Goal: Entertainment & Leisure: Browse casually

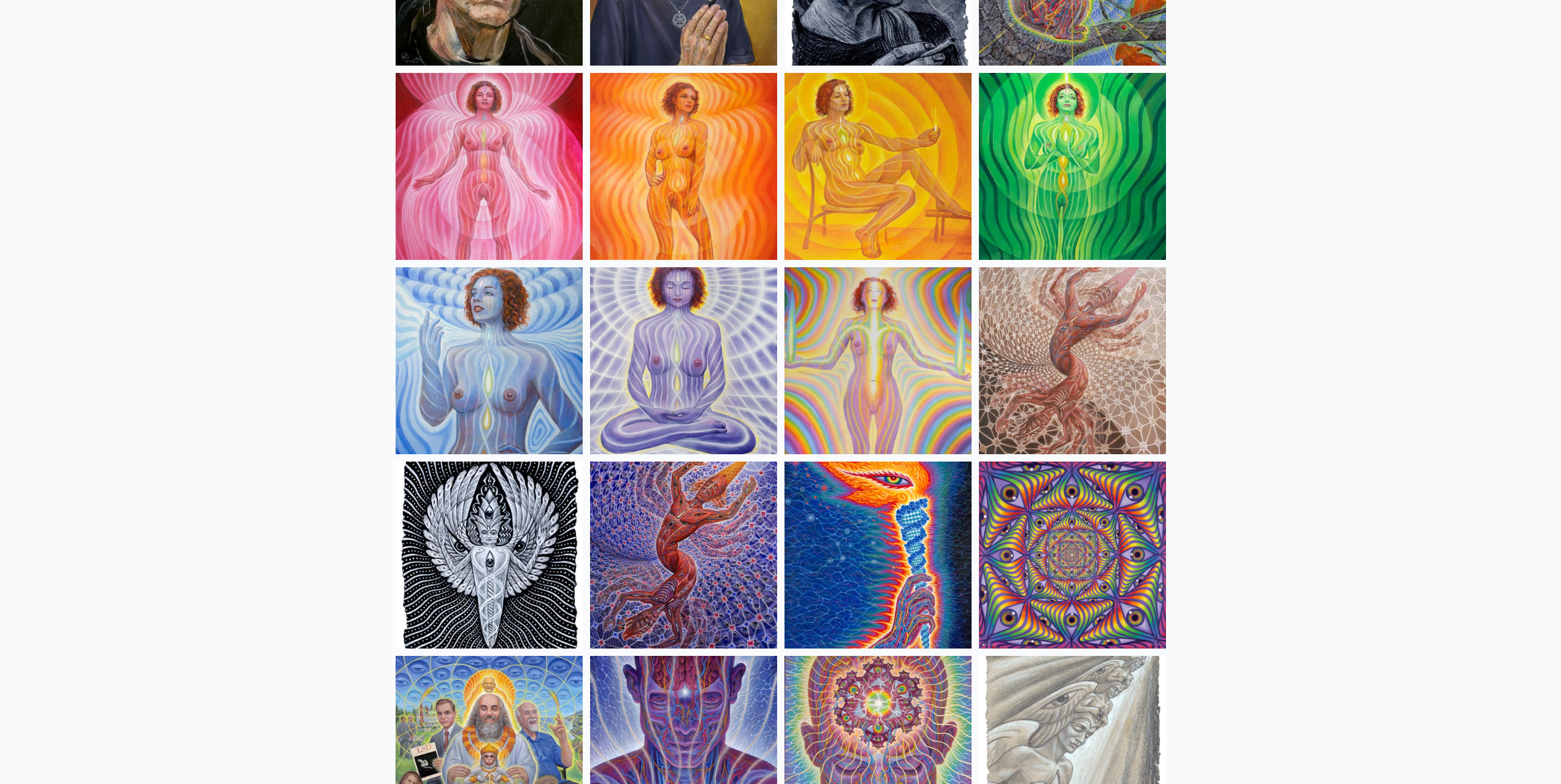
scroll to position [858, 0]
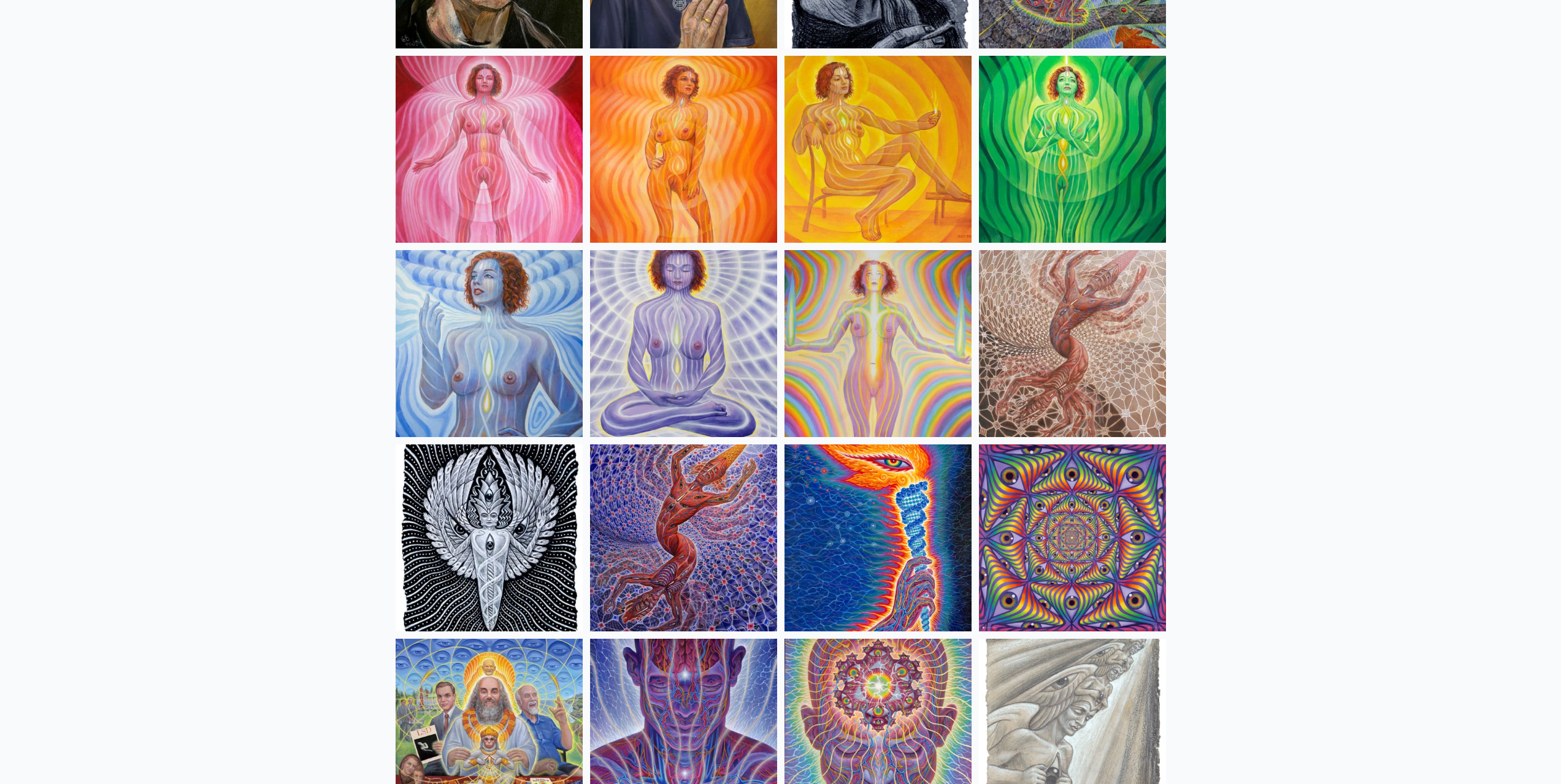
click at [1104, 367] on img at bounding box center [1073, 343] width 187 height 187
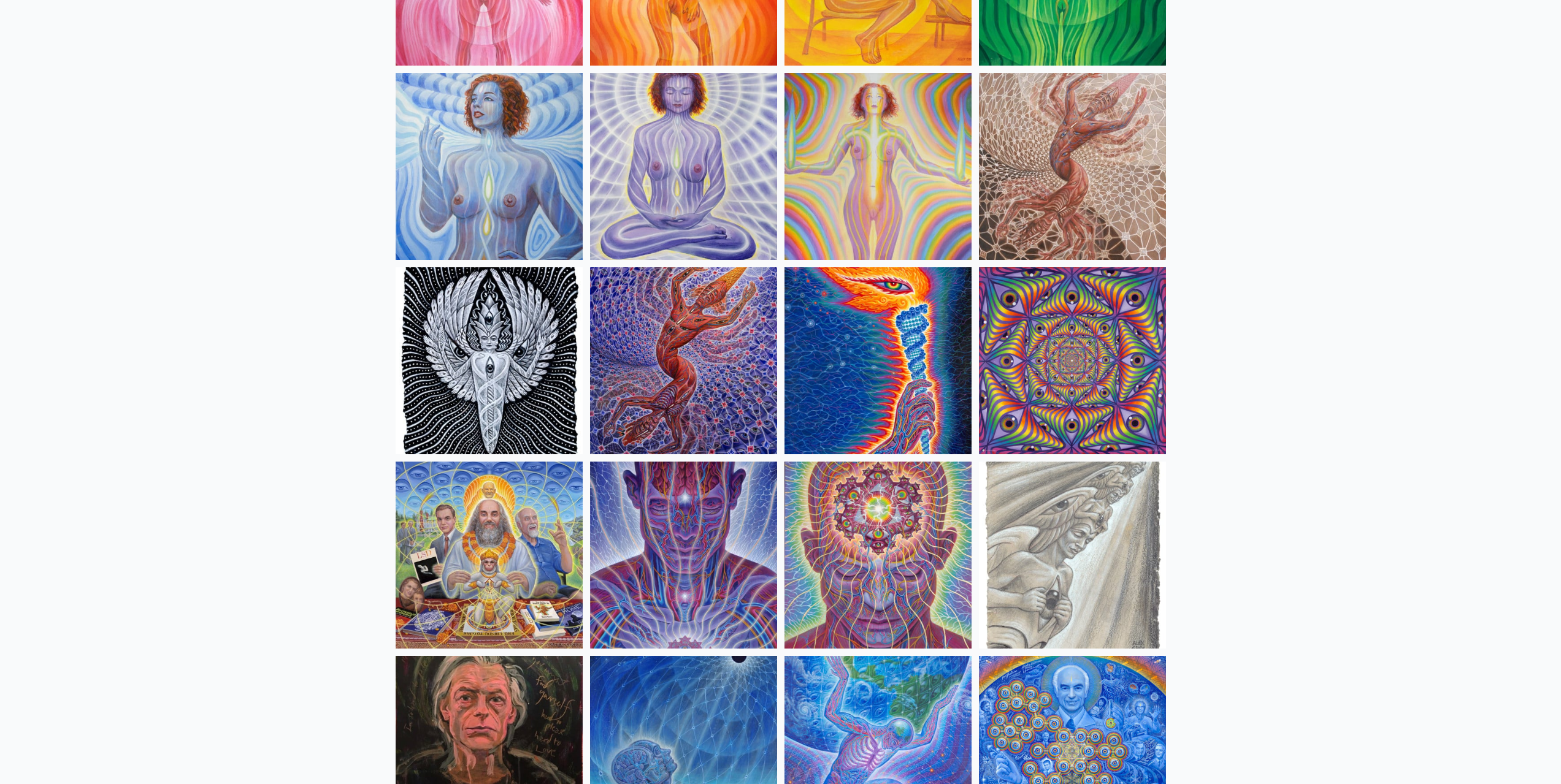
scroll to position [1042, 0]
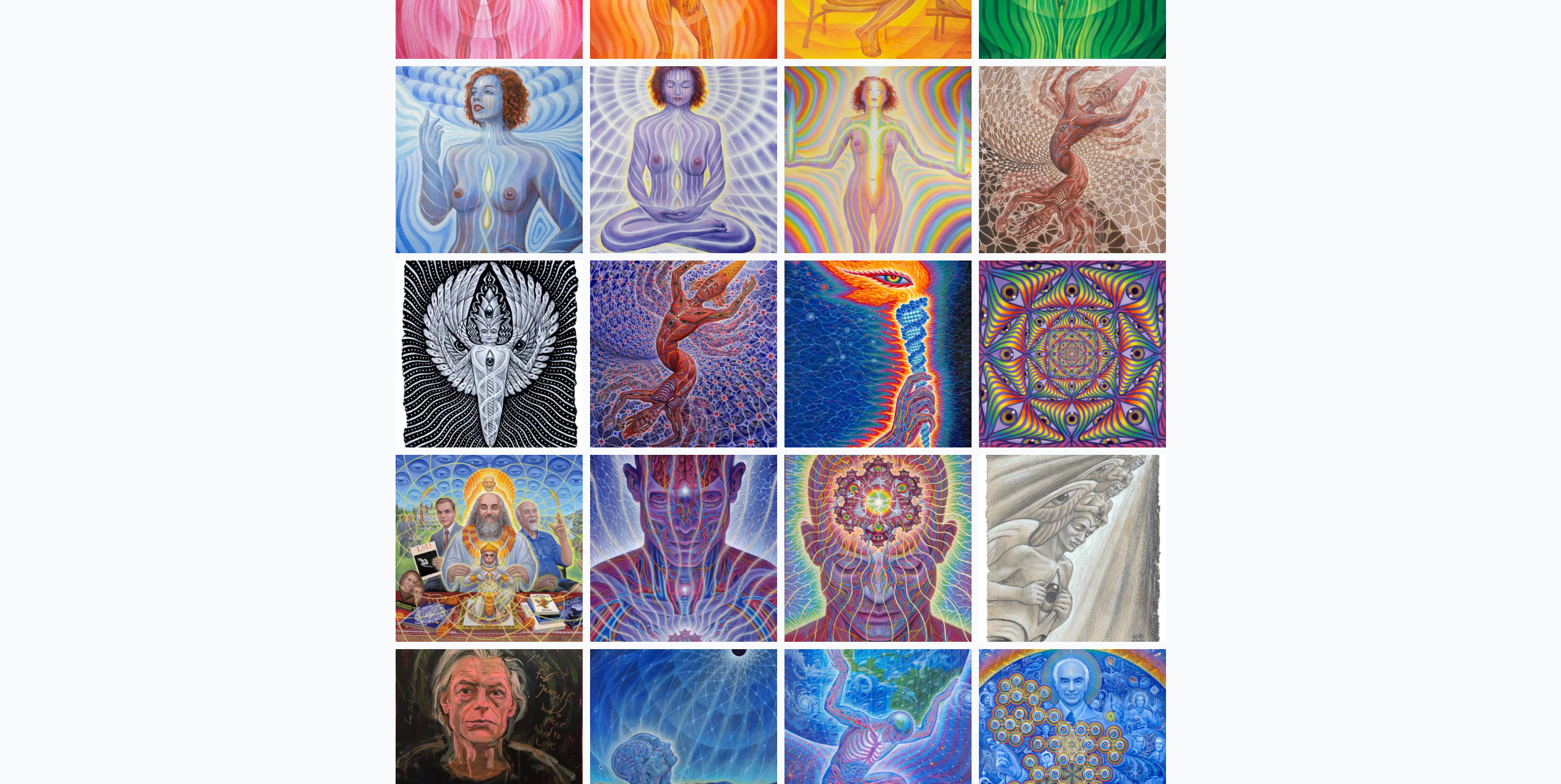
click at [1092, 507] on img at bounding box center [1073, 548] width 187 height 187
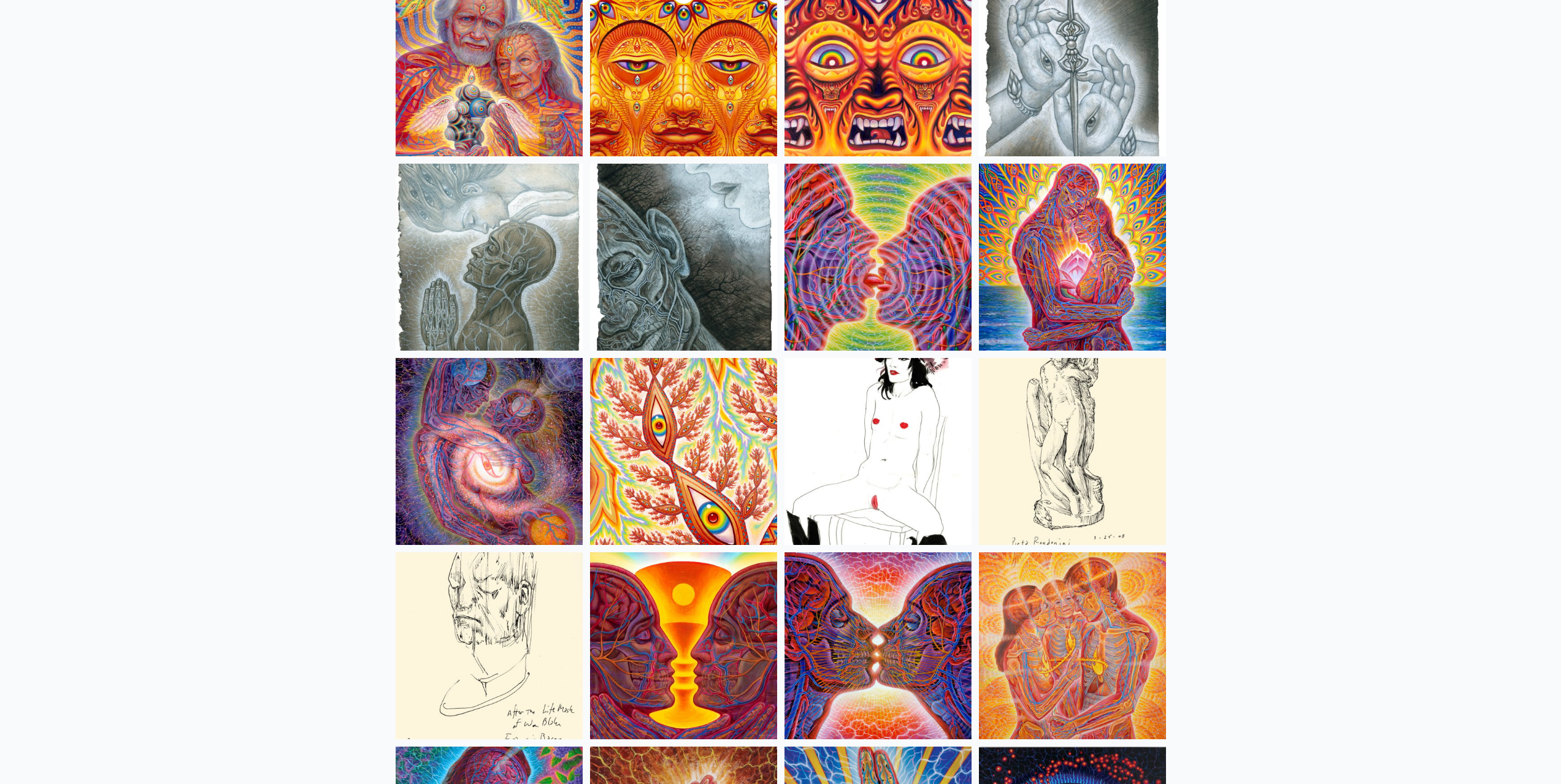
scroll to position [3834, 0]
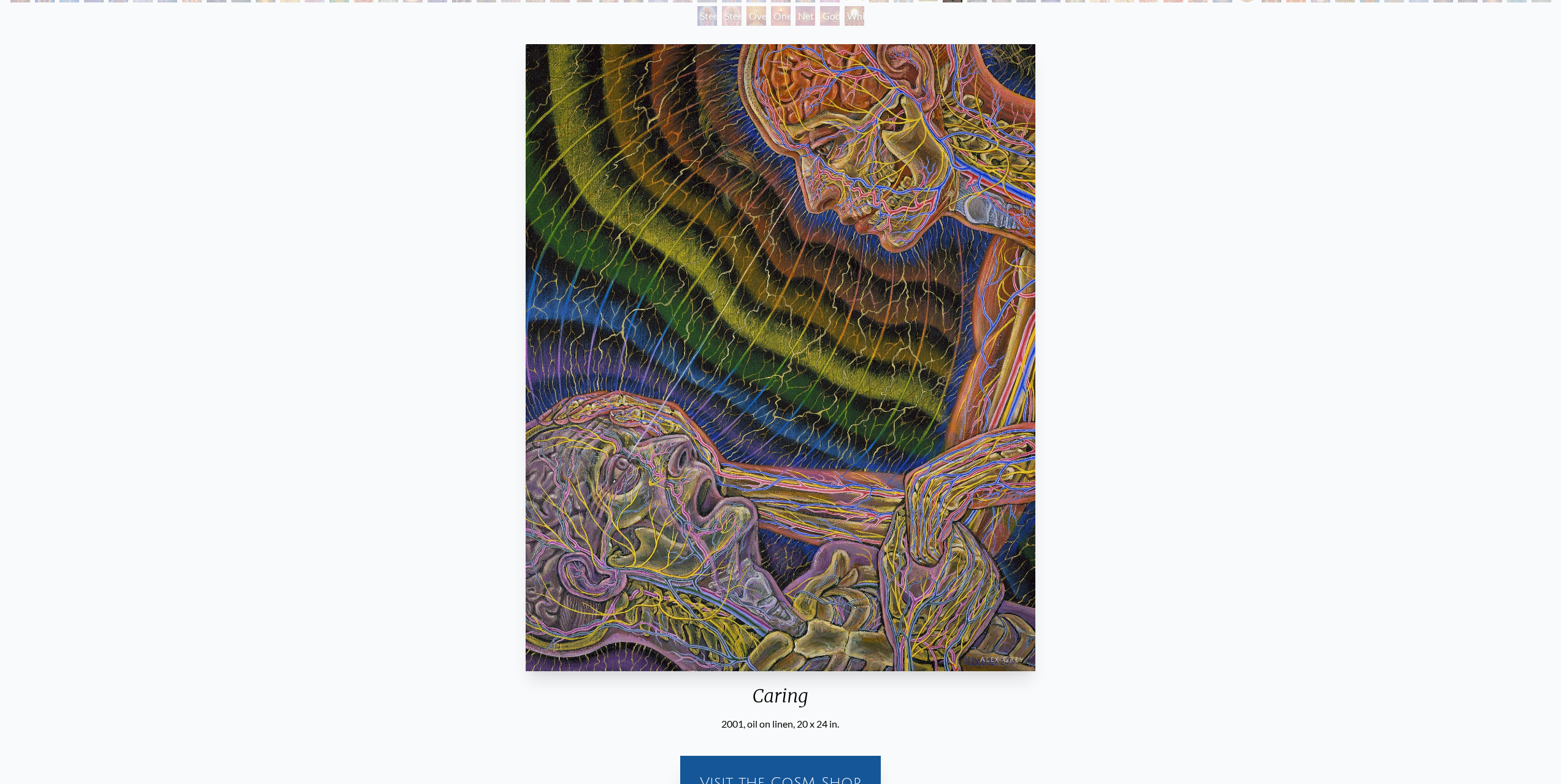
scroll to position [123, 0]
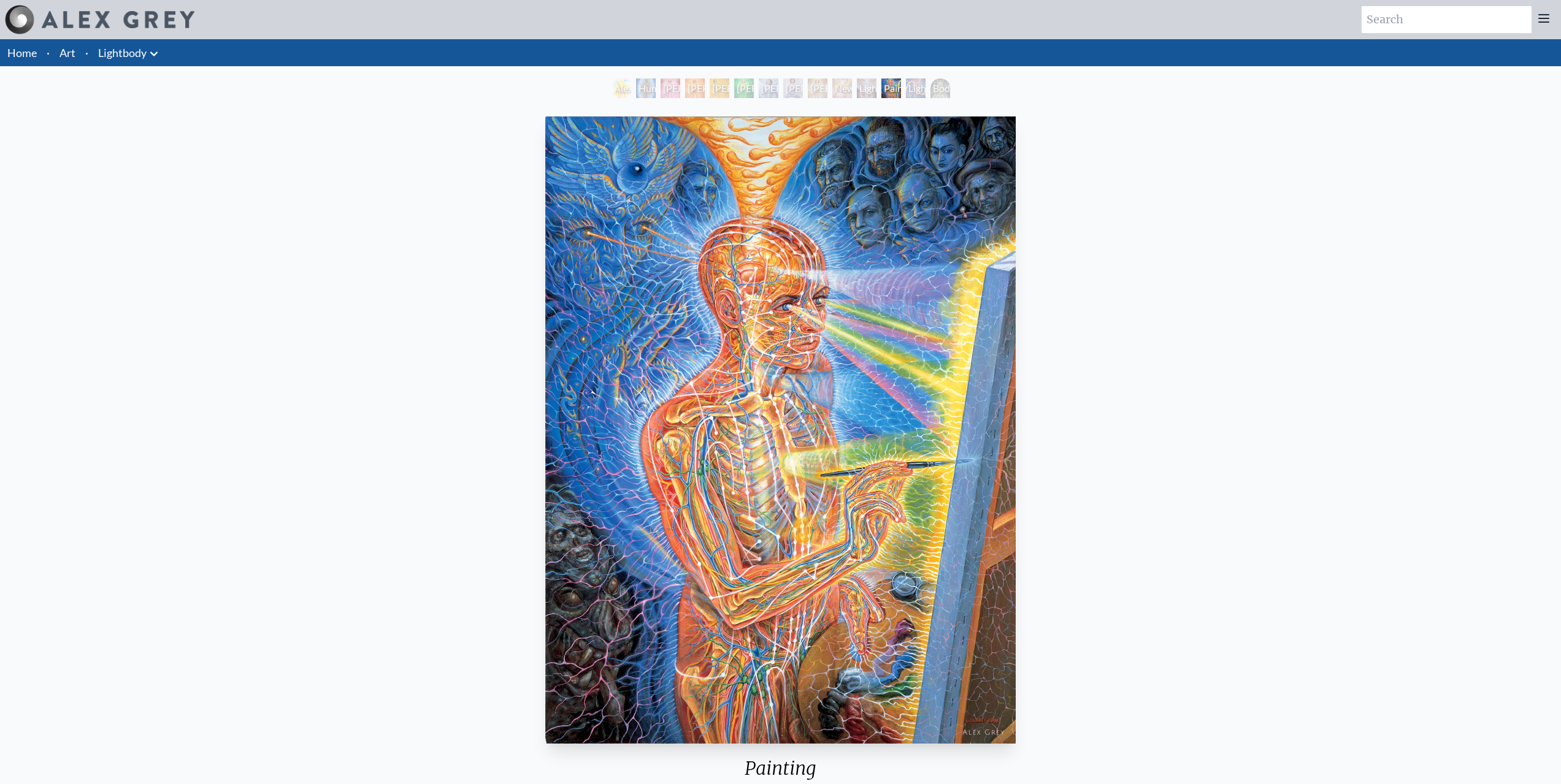
click at [1155, 559] on div "Painting 1998, oil on linen, 30 x 40 in. Visit the CoSM Shop Painting - Canvas …" at bounding box center [780, 639] width 1541 height 1056
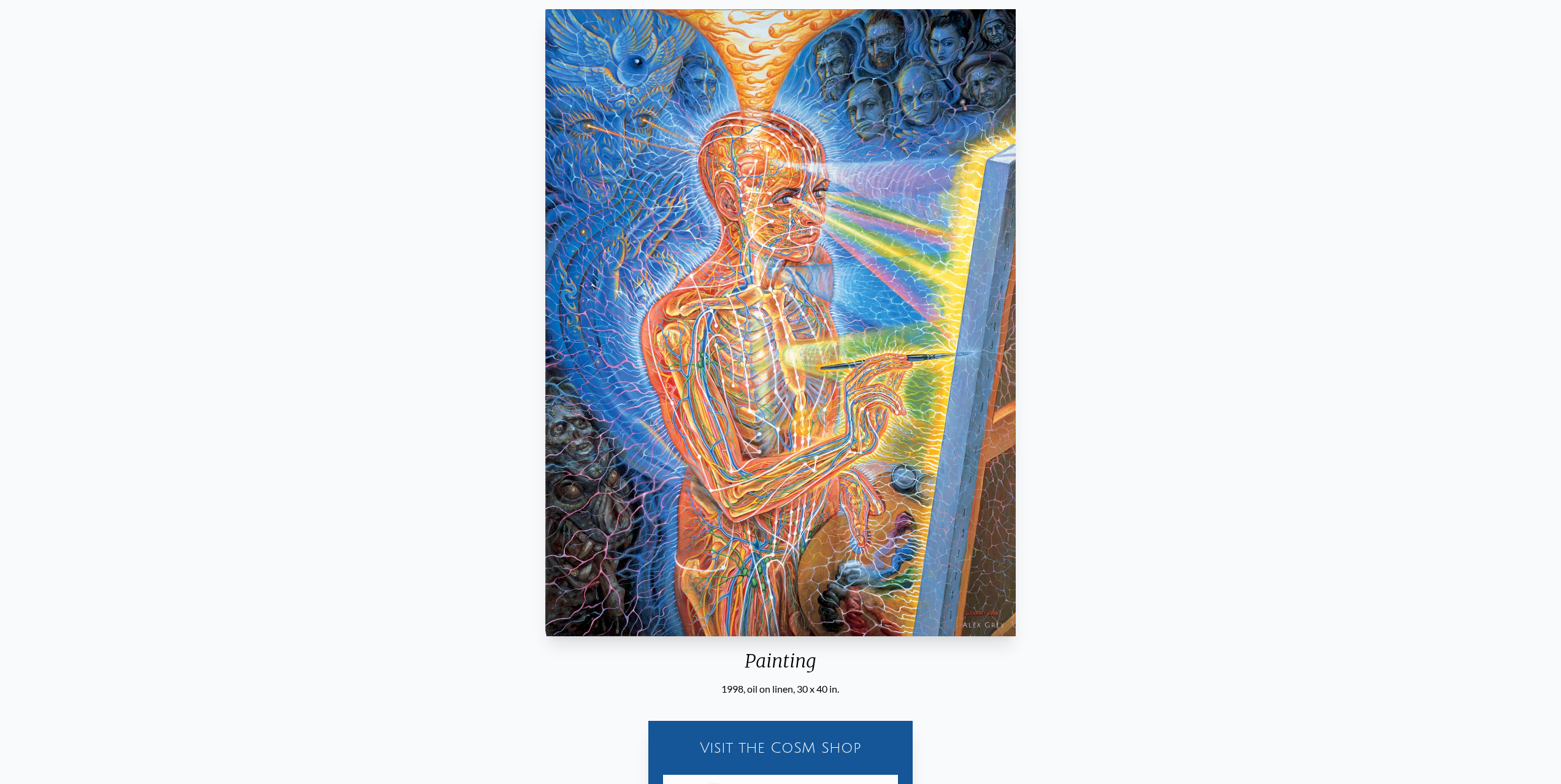
scroll to position [106, 0]
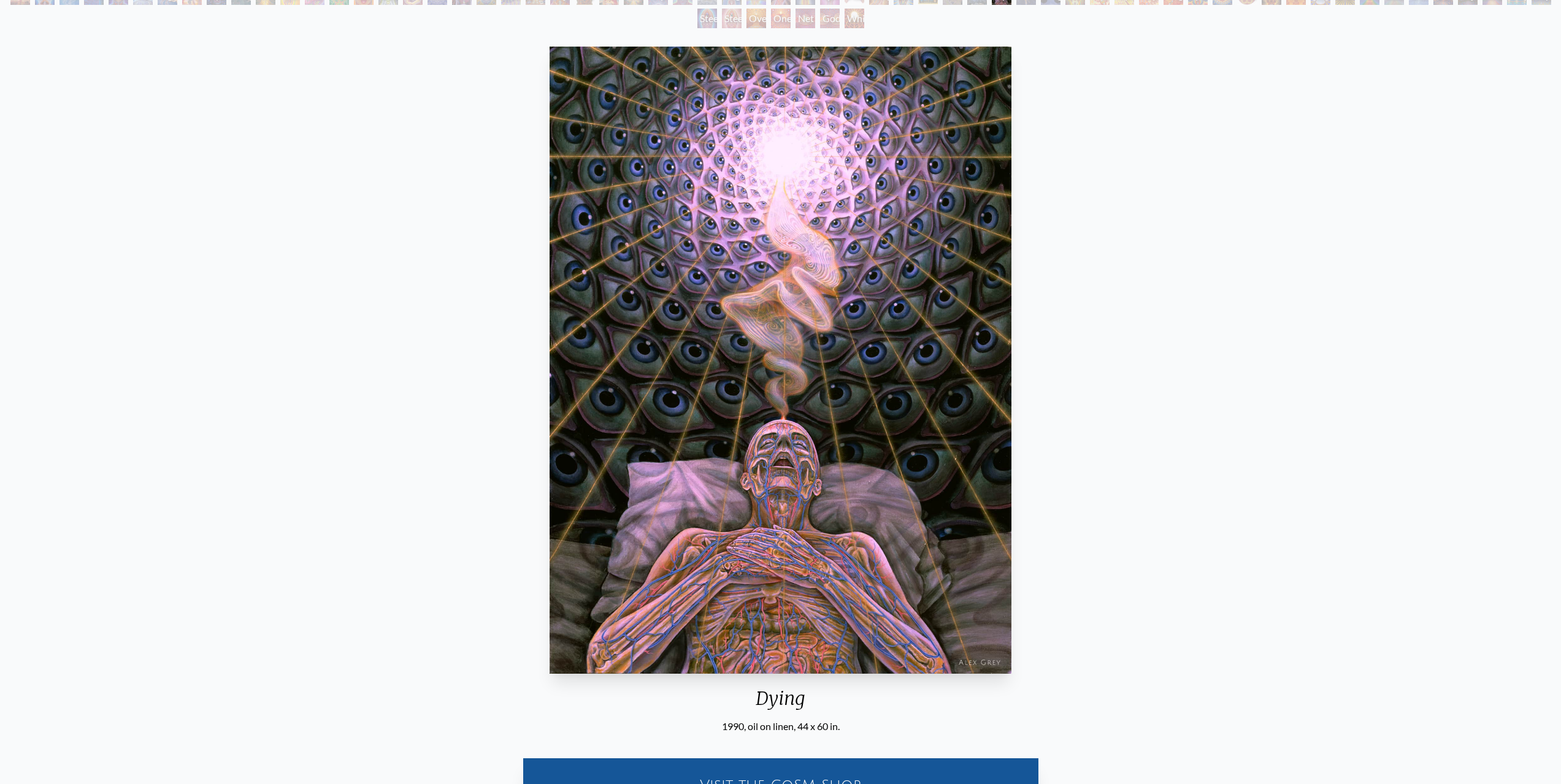
scroll to position [123, 0]
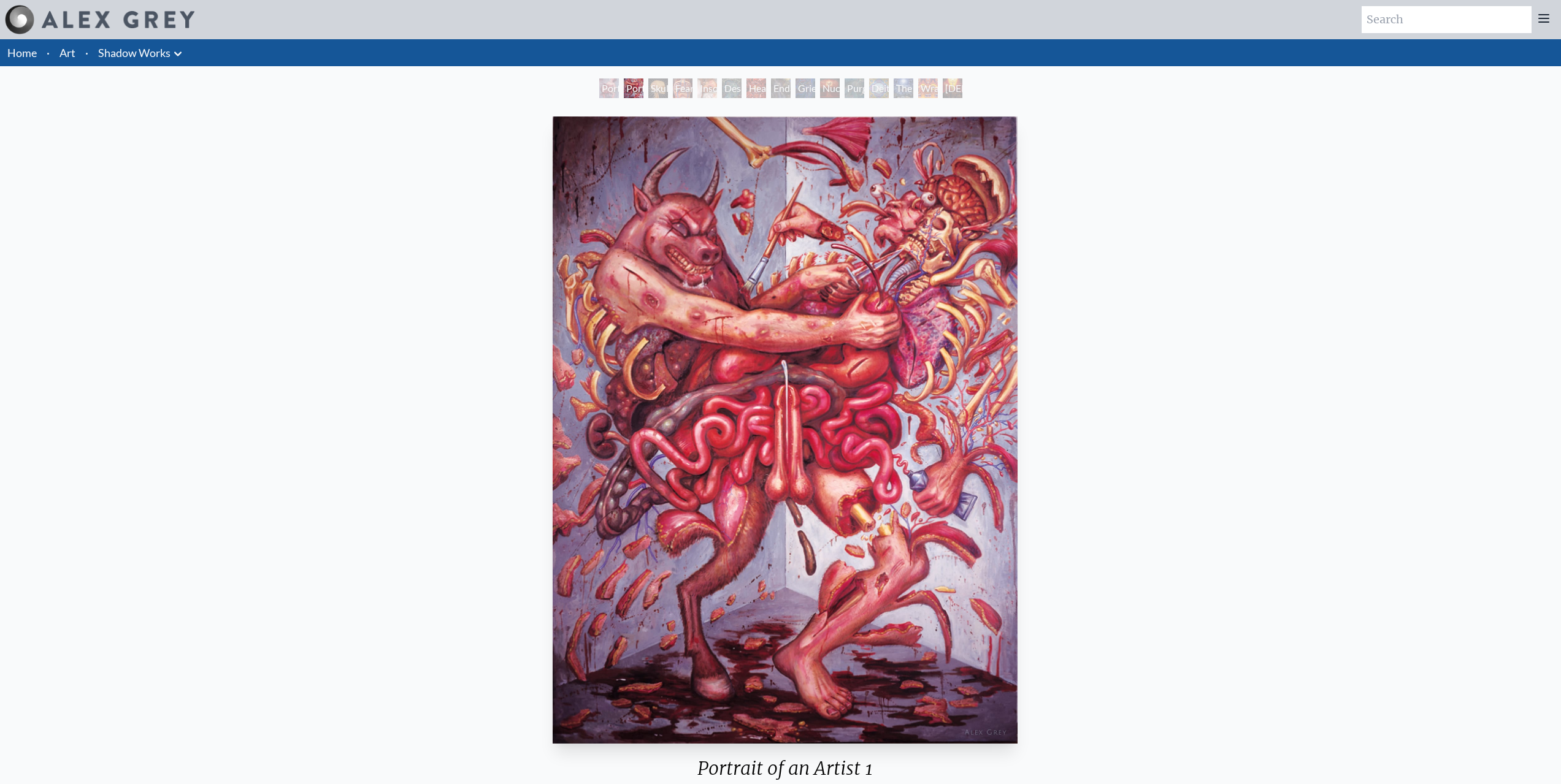
drag, startPoint x: 964, startPoint y: 265, endPoint x: 853, endPoint y: 276, distance: 111.5
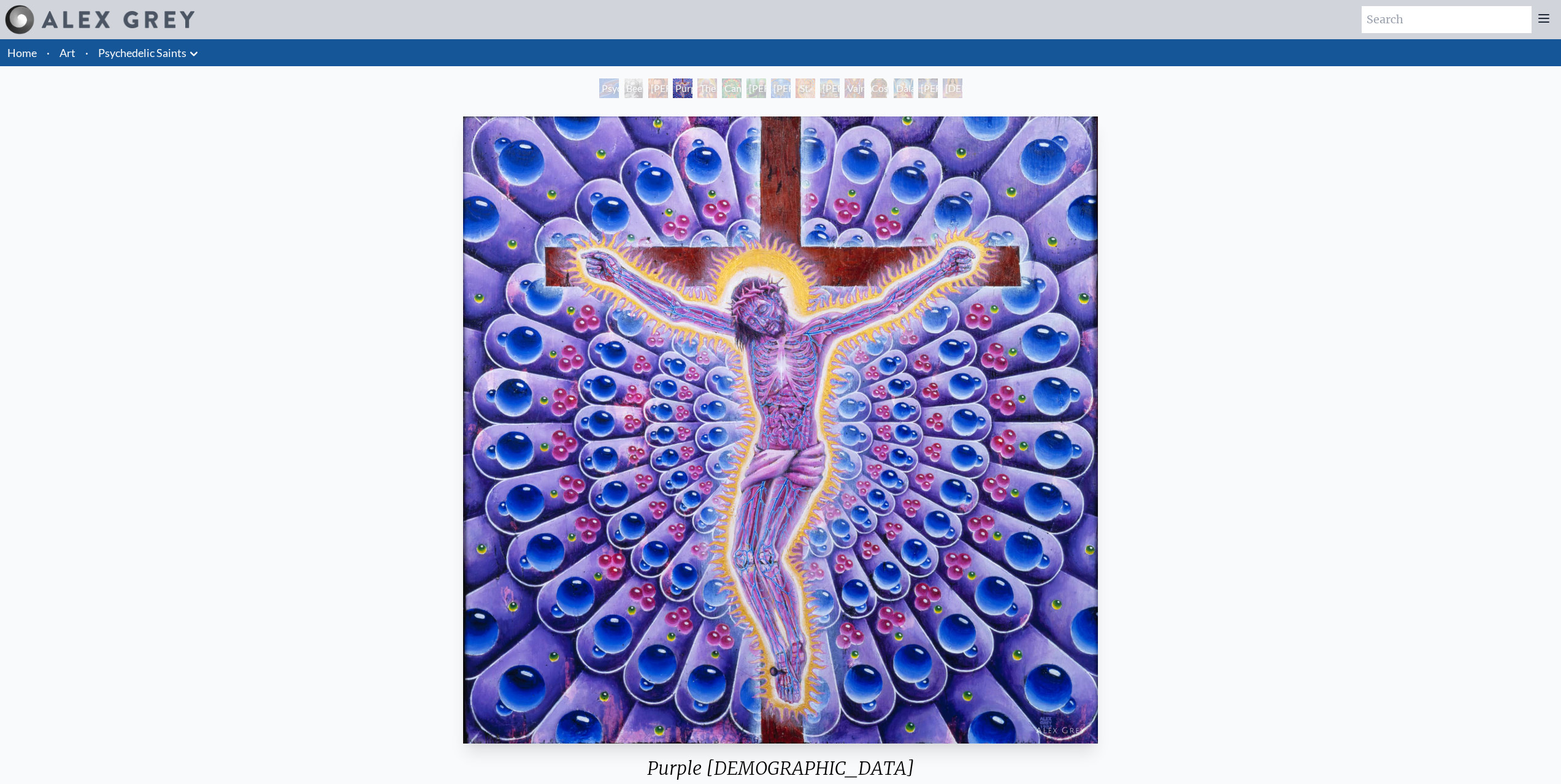
click at [1047, 432] on img "4 / 15" at bounding box center [780, 430] width 635 height 628
